Goal: Task Accomplishment & Management: Manage account settings

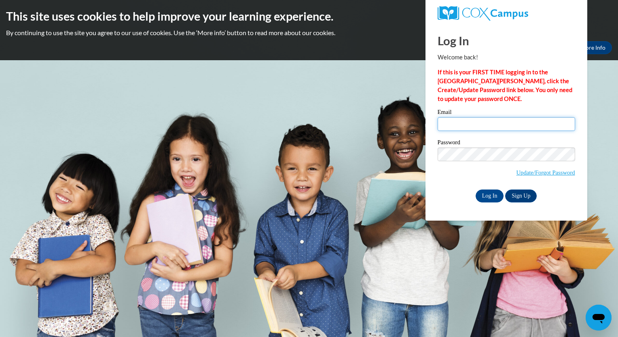
click at [478, 124] on input "Email" at bounding box center [507, 124] width 138 height 14
type input "[PERSON_NAME][EMAIL_ADDRESS][DOMAIN_NAME]"
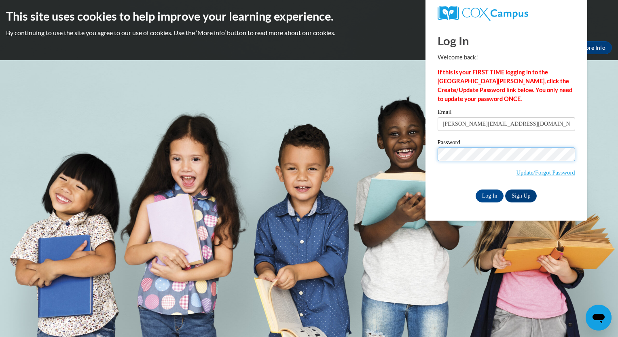
click at [476, 190] on input "Log In" at bounding box center [490, 196] width 28 height 13
click at [490, 197] on input "Log In" at bounding box center [490, 196] width 28 height 13
